Goal: Check status: Check status

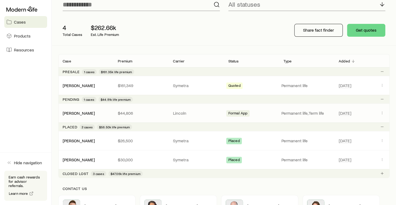
scroll to position [54, 0]
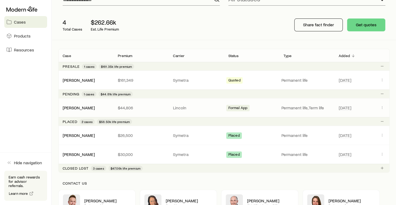
click at [381, 110] on span "Client cases" at bounding box center [382, 107] width 6 height 7
click at [388, 106] on div "[DATE]" at bounding box center [362, 107] width 55 height 7
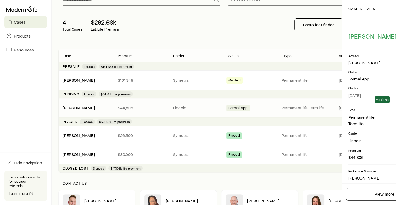
click at [384, 106] on body "Cases Products Resources Hide navigation Earn cash rewards for advisor referral…" at bounding box center [198, 117] width 396 height 343
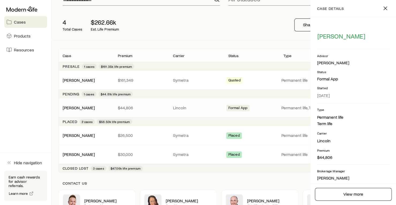
click at [265, 111] on div "[PERSON_NAME] $44,806 [PERSON_NAME] App Permanent life, Term life [DATE]" at bounding box center [223, 107] width 331 height 19
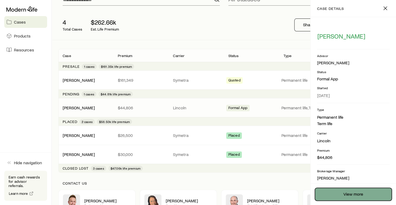
click at [362, 192] on link "View more" at bounding box center [353, 194] width 77 height 13
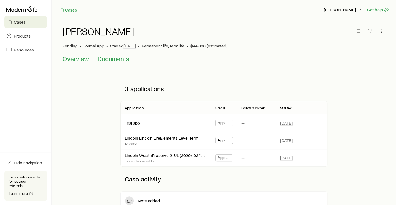
scroll to position [27, 0]
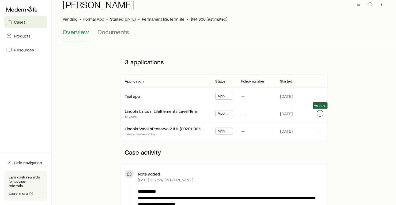
click at [322, 113] on icon "button" at bounding box center [320, 113] width 4 height 4
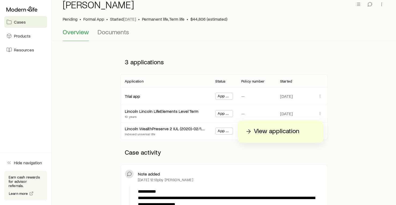
click at [239, 114] on div "—" at bounding box center [256, 113] width 39 height 17
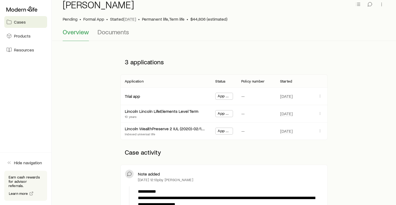
click at [223, 114] on span "App Received" at bounding box center [224, 114] width 13 height 6
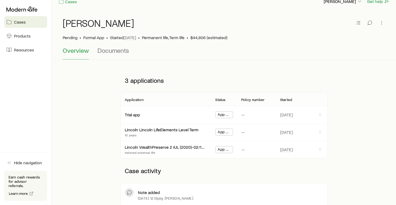
scroll to position [0, 0]
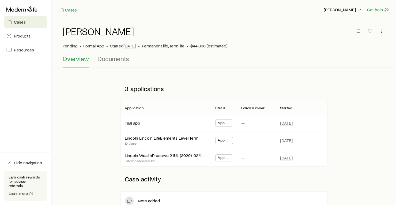
click at [106, 53] on div "[PERSON_NAME] • Formal App • Started [DATE] • Permanent life, Term life • $44,8…" at bounding box center [224, 37] width 323 height 35
click at [107, 57] on span "Documents" at bounding box center [114, 59] width 32 height 8
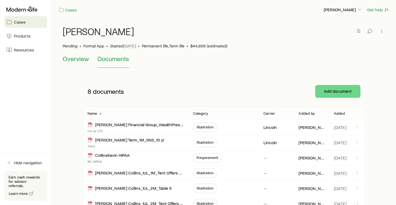
click at [74, 59] on span "Overview" at bounding box center [76, 59] width 26 height 8
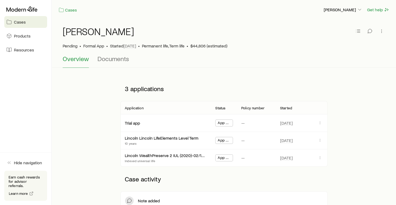
click at [325, 120] on div "[DATE]" at bounding box center [302, 122] width 52 height 17
click at [321, 121] on icon "button" at bounding box center [320, 123] width 4 height 4
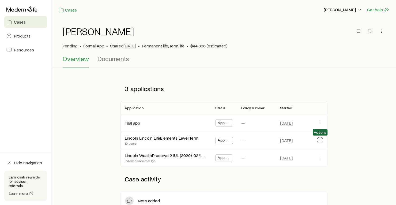
click at [321, 139] on icon "button" at bounding box center [320, 140] width 4 height 4
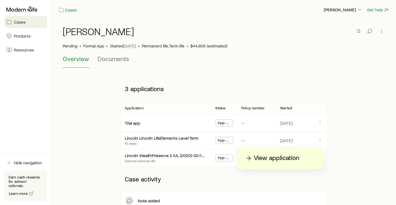
click at [277, 165] on div "View application" at bounding box center [281, 158] width 86 height 22
click at [281, 154] on p "View application" at bounding box center [277, 158] width 46 height 9
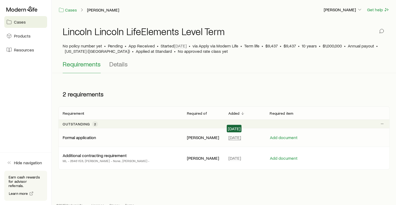
click at [233, 138] on span "[DATE]" at bounding box center [235, 137] width 13 height 5
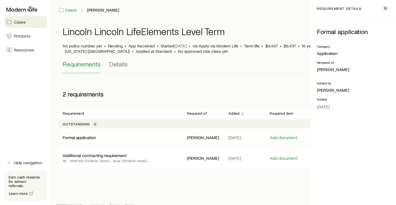
click at [237, 91] on div "2 requirements" at bounding box center [223, 94] width 331 height 25
click at [109, 137] on div "Formal application" at bounding box center [121, 137] width 116 height 5
